Goal: Transaction & Acquisition: Purchase product/service

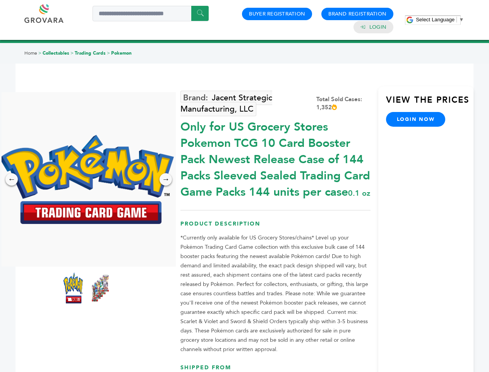
click at [440, 19] on span "Select Language" at bounding box center [435, 20] width 39 height 6
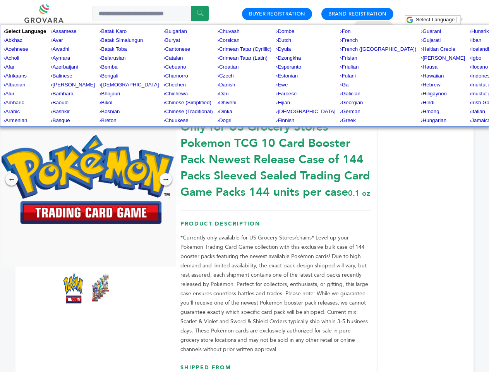
click at [87, 179] on img at bounding box center [87, 179] width 174 height 89
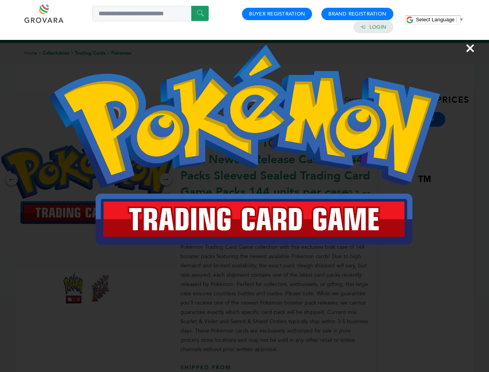
click at [12, 179] on div "×" at bounding box center [244, 186] width 489 height 372
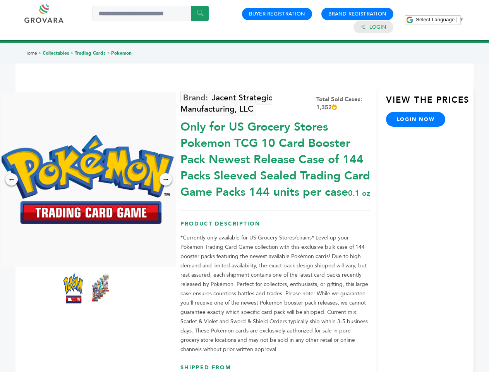
click at [166, 179] on div "→" at bounding box center [166, 179] width 12 height 12
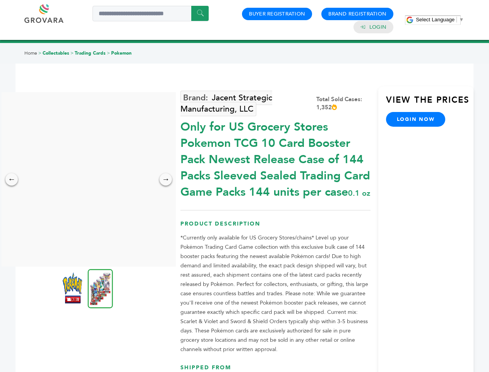
click at [73, 288] on img at bounding box center [72, 287] width 19 height 31
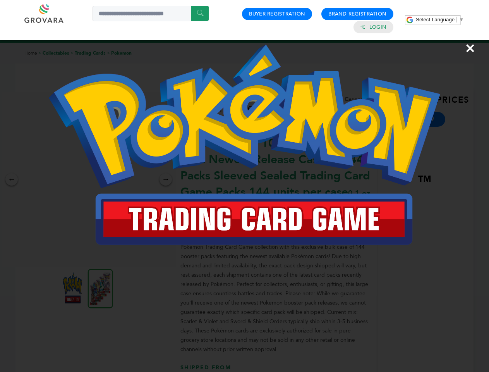
click at [100, 288] on div "×" at bounding box center [244, 186] width 489 height 372
